Goal: Transaction & Acquisition: Purchase product/service

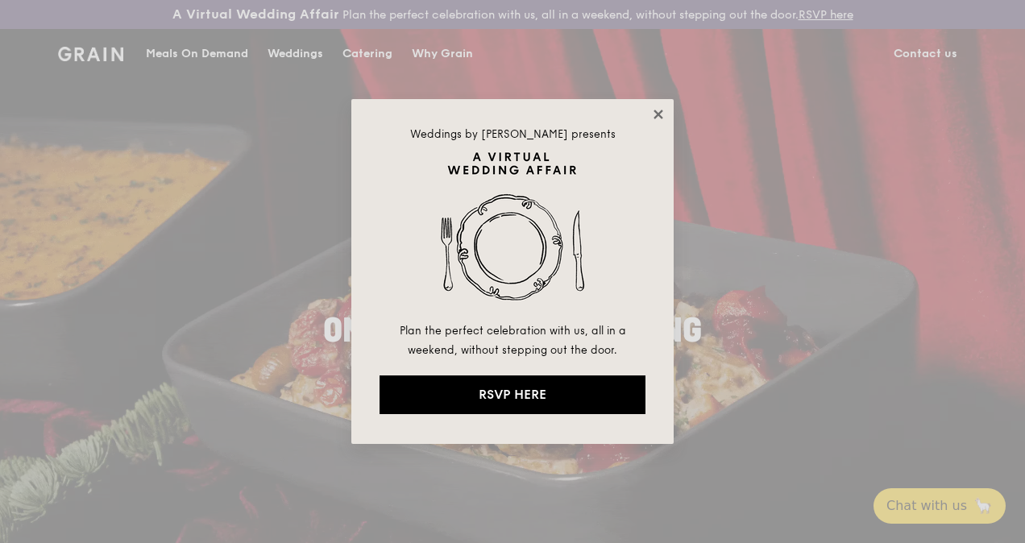
click at [663, 116] on icon at bounding box center [658, 114] width 15 height 15
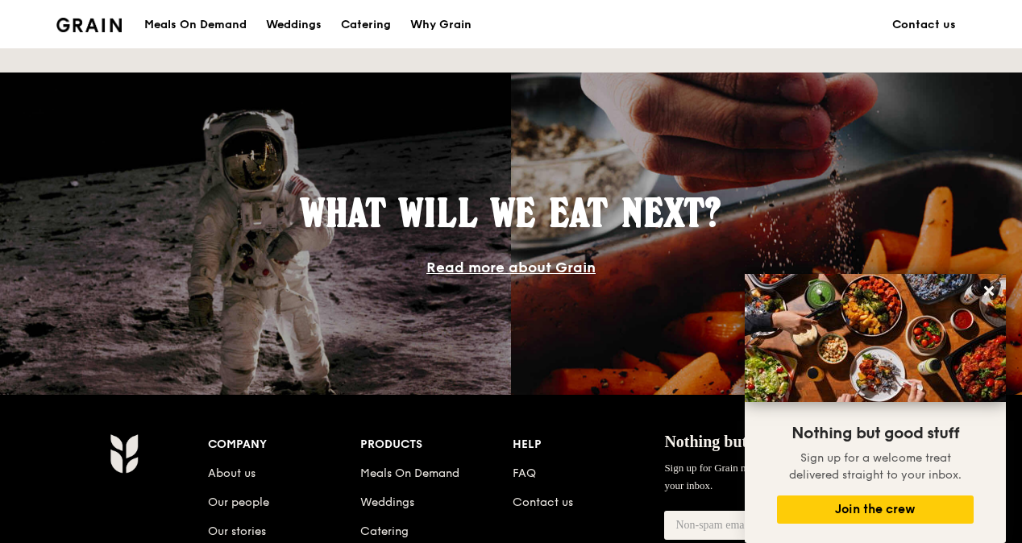
scroll to position [1451, 0]
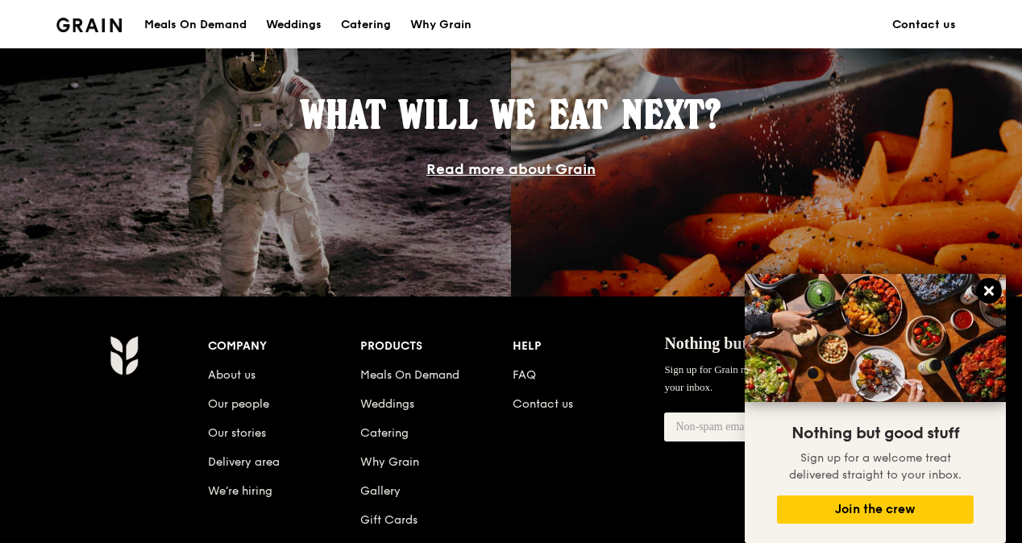
click at [991, 295] on icon at bounding box center [989, 291] width 15 height 15
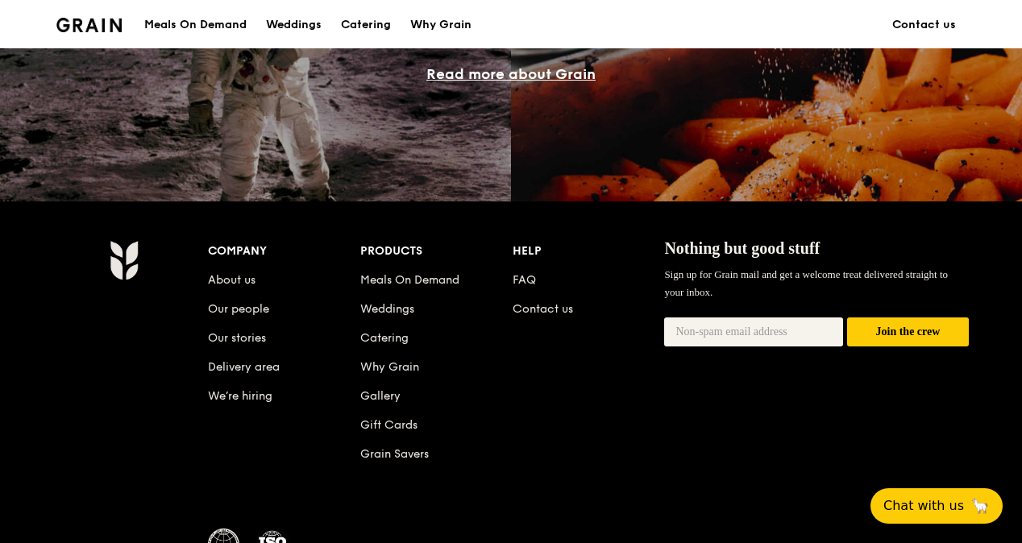
scroll to position [1612, 0]
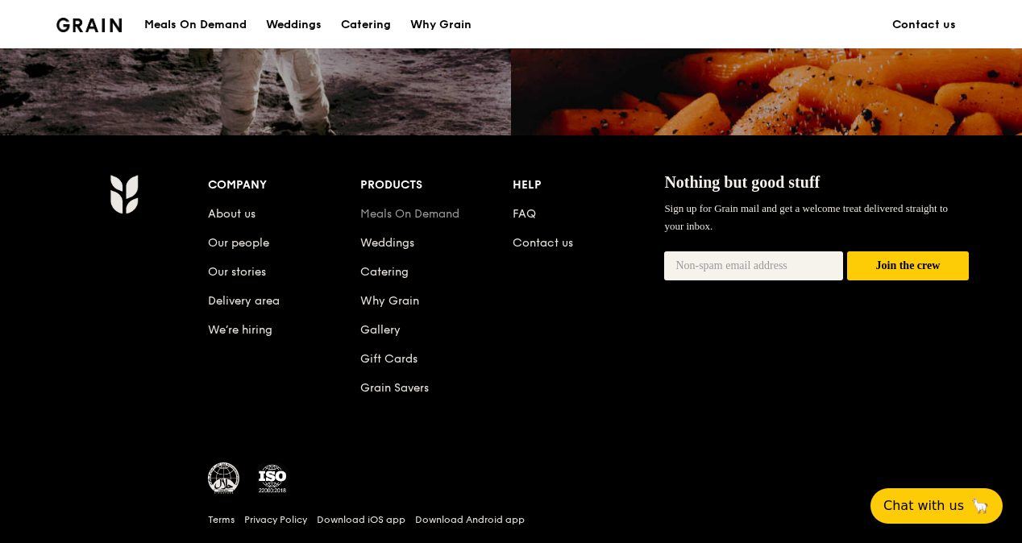
click at [460, 221] on link "Meals On Demand" at bounding box center [409, 214] width 99 height 14
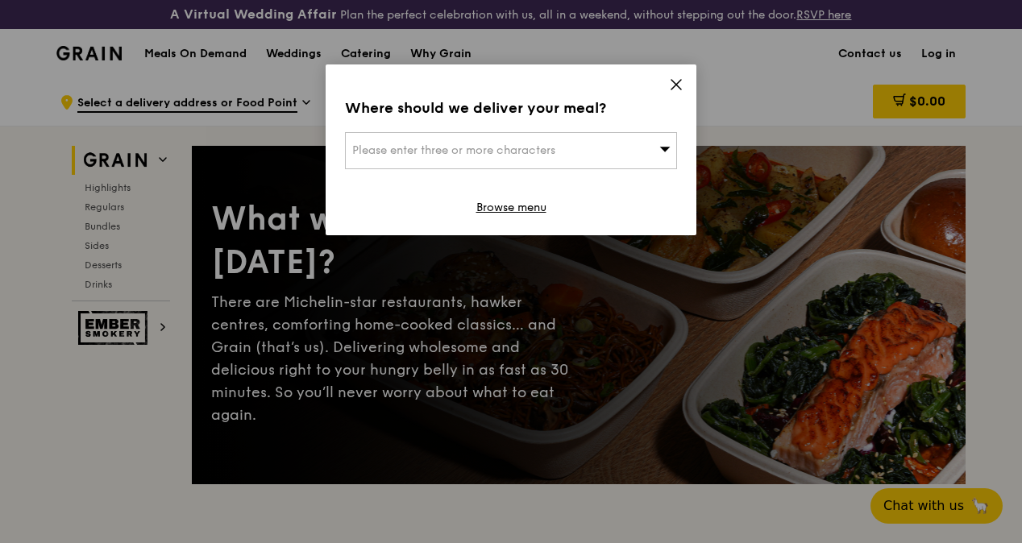
click at [659, 148] on div "Please enter three or more characters" at bounding box center [511, 150] width 332 height 37
type input "middle road"
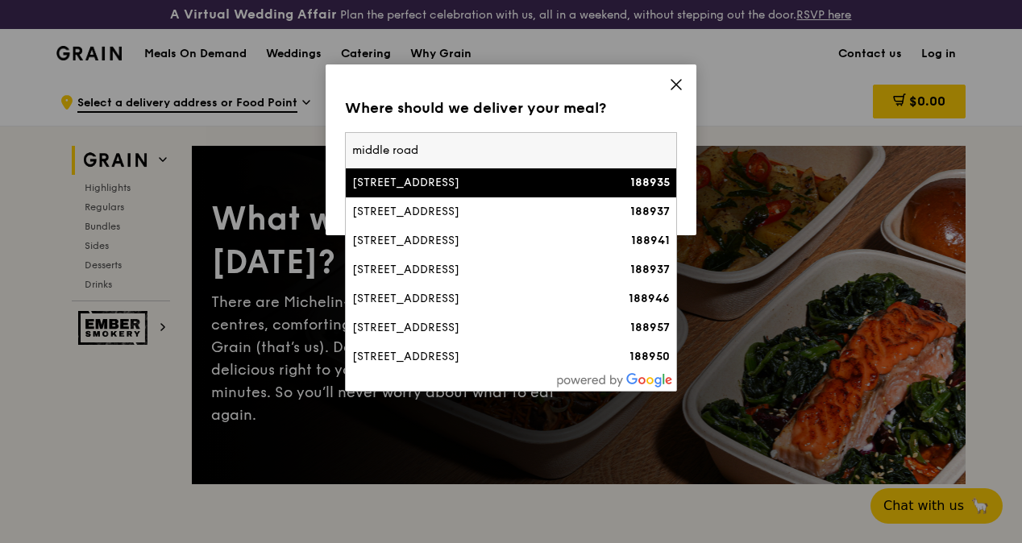
click at [682, 82] on icon at bounding box center [676, 84] width 15 height 15
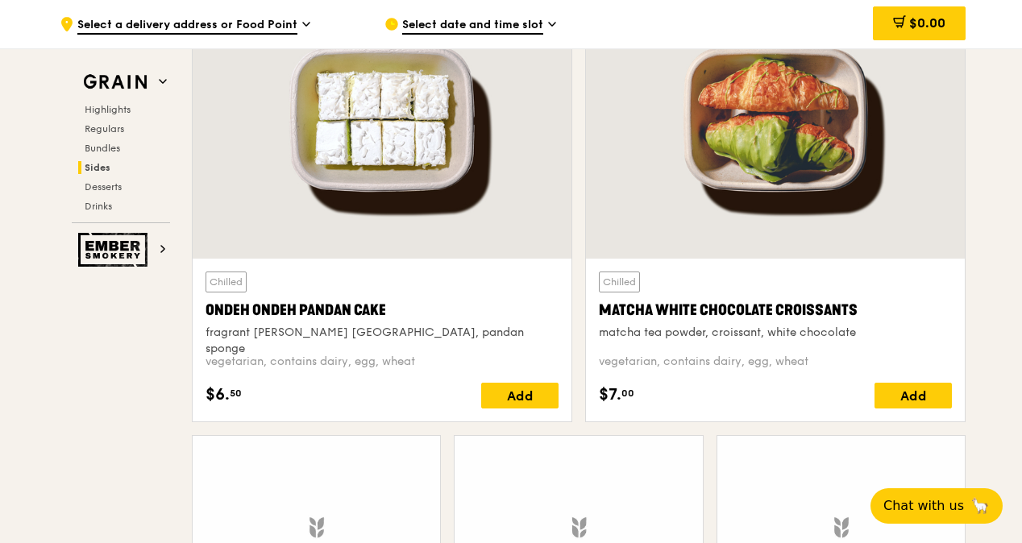
scroll to position [4842, 0]
